Goal: Transaction & Acquisition: Book appointment/travel/reservation

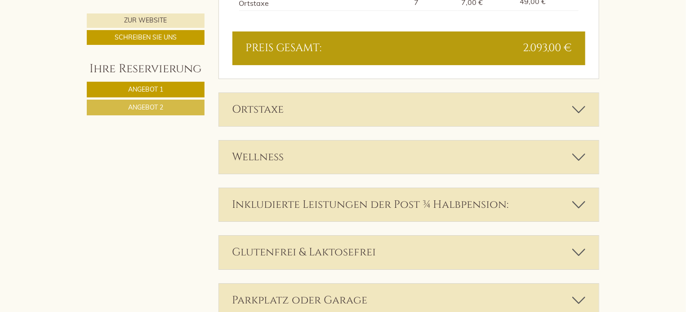
scroll to position [1348, 0]
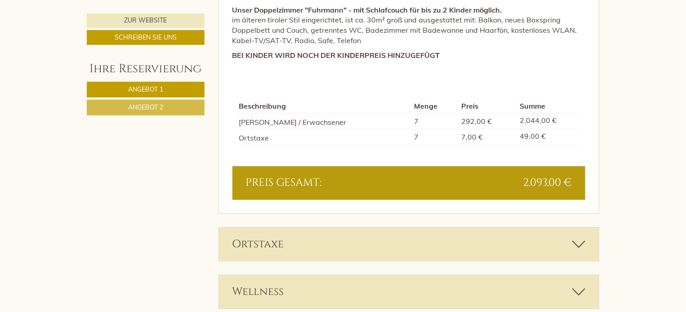
click at [146, 109] on span "Angebot 2" at bounding box center [145, 107] width 35 height 8
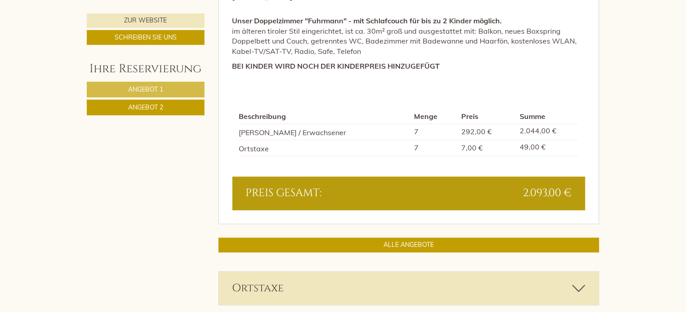
scroll to position [919, 0]
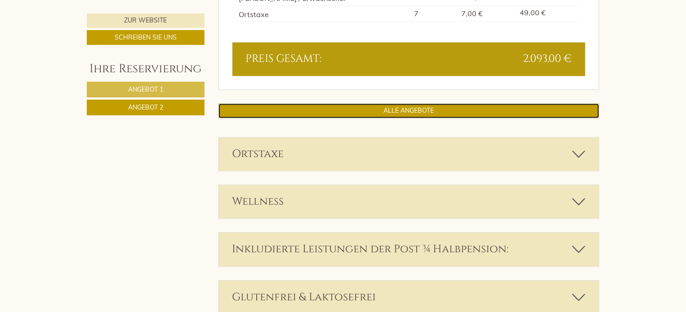
click at [400, 114] on link "ALLE ANGEBOTE" at bounding box center [408, 110] width 381 height 15
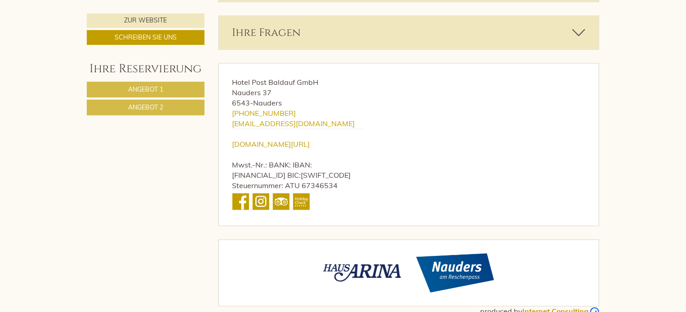
scroll to position [2371, 0]
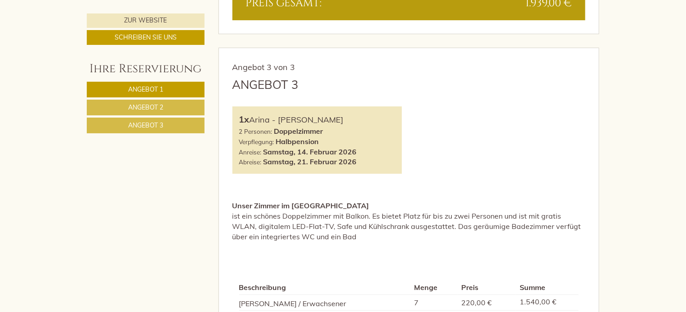
scroll to position [1573, 0]
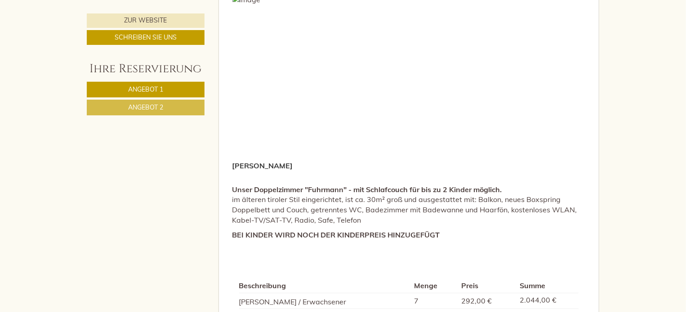
scroll to position [1303, 0]
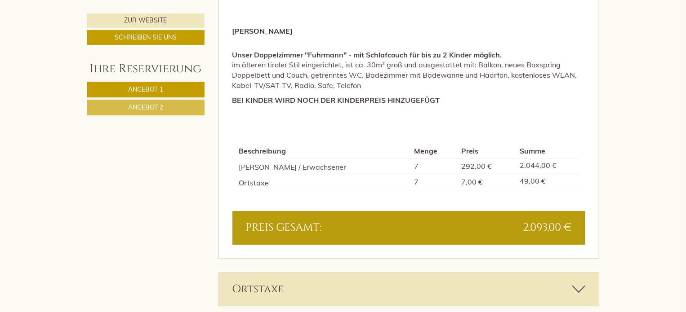
drag, startPoint x: 685, startPoint y: 179, endPoint x: 685, endPoint y: 200, distance: 20.7
click at [685, 200] on div "Herzliche Grüße aus Nauders! Herzlich Willkommen im traditionsreichen 4* Hotel …" at bounding box center [343, 191] width 686 height 2319
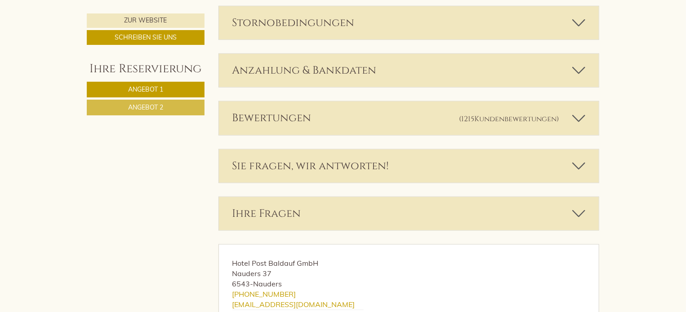
scroll to position [2337, 0]
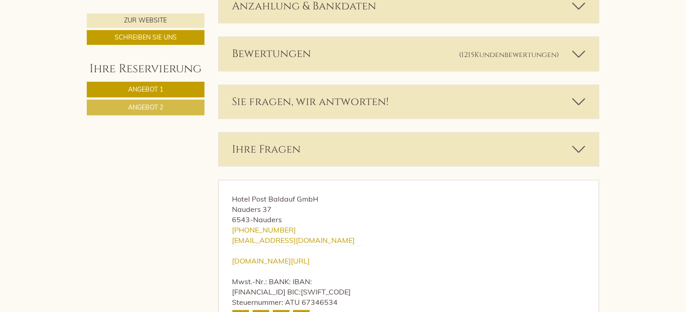
drag, startPoint x: 685, startPoint y: 298, endPoint x: 690, endPoint y: -24, distance: 322.2
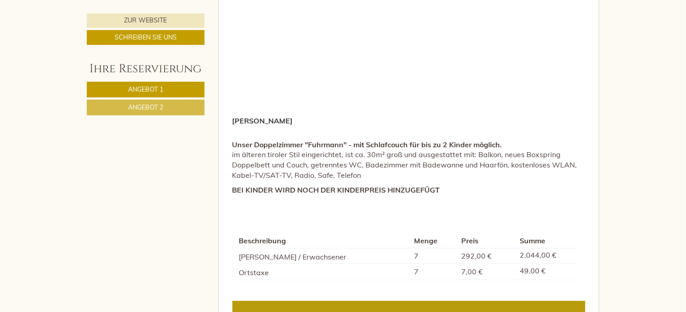
scroll to position [1393, 0]
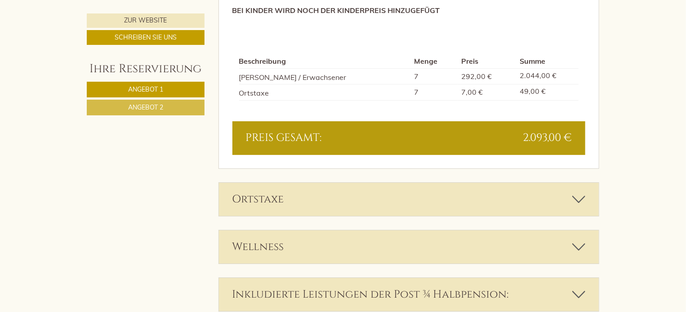
click at [586, 198] on div "Ortstaxe" at bounding box center [409, 199] width 380 height 33
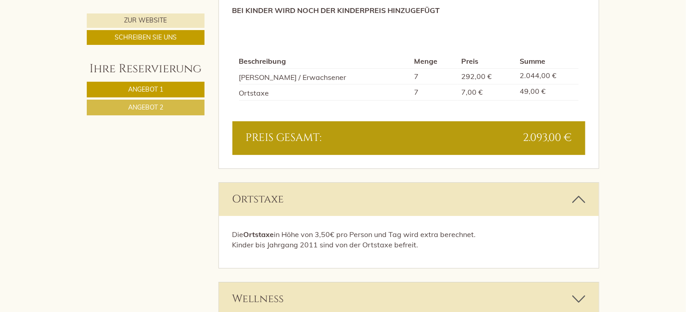
click at [586, 198] on div "Ortstaxe" at bounding box center [409, 199] width 380 height 33
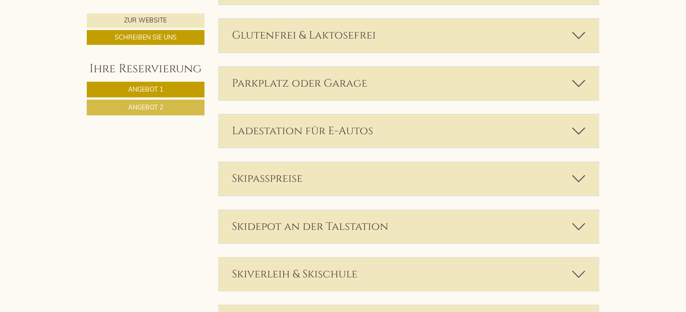
scroll to position [1753, 0]
